Goal: Download file/media

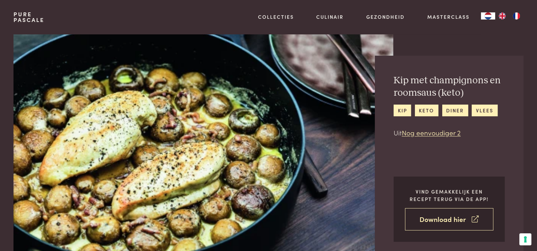
click at [451, 217] on link "Download hier" at bounding box center [449, 219] width 88 height 22
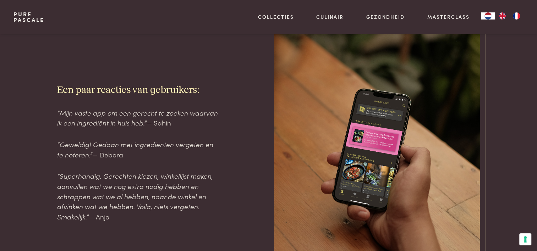
scroll to position [294, 0]
